Goal: Find contact information: Find contact information

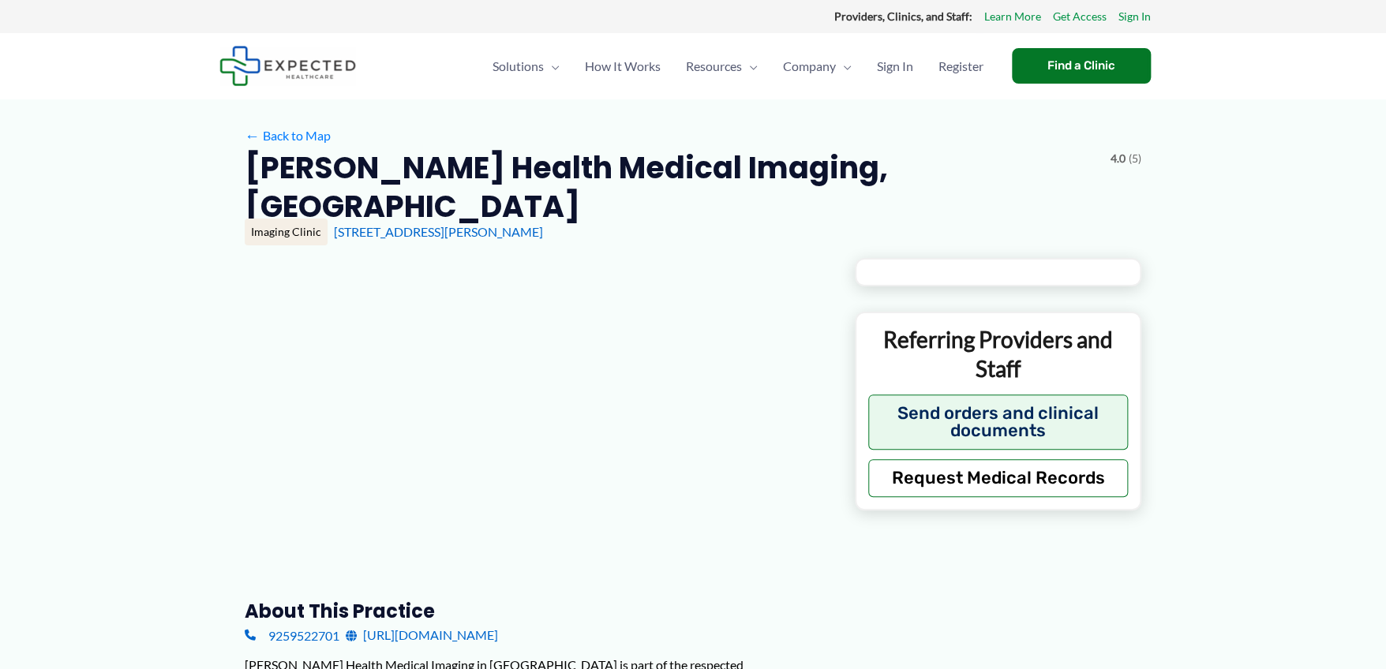
type input "**********"
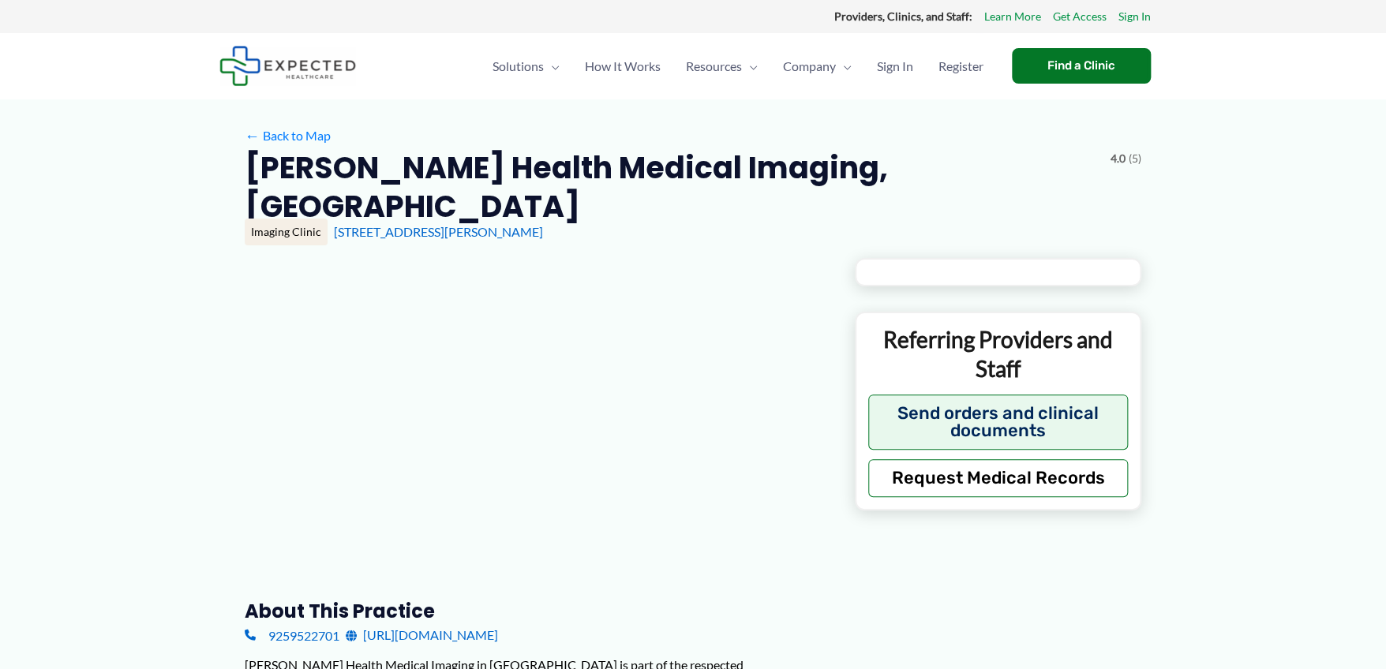
type input "**********"
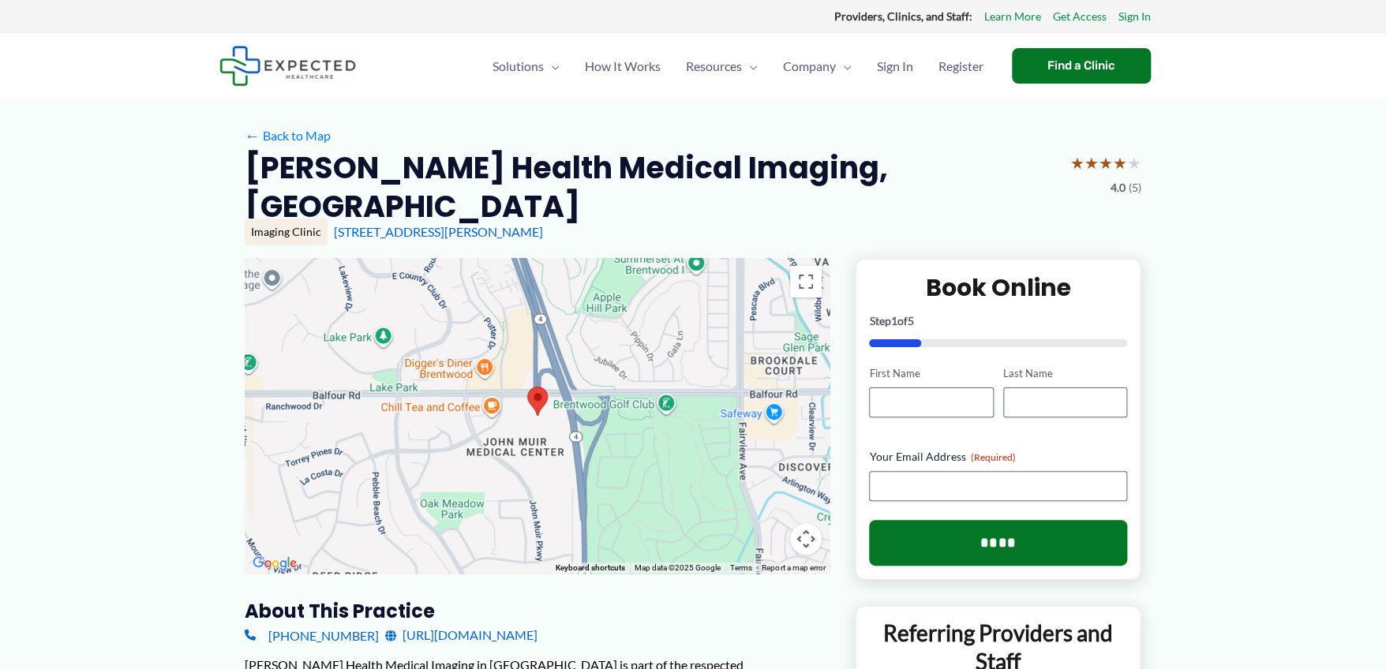
click at [537, 623] on link "[URL][DOMAIN_NAME]" at bounding box center [461, 635] width 152 height 24
